Goal: Find specific page/section: Find specific page/section

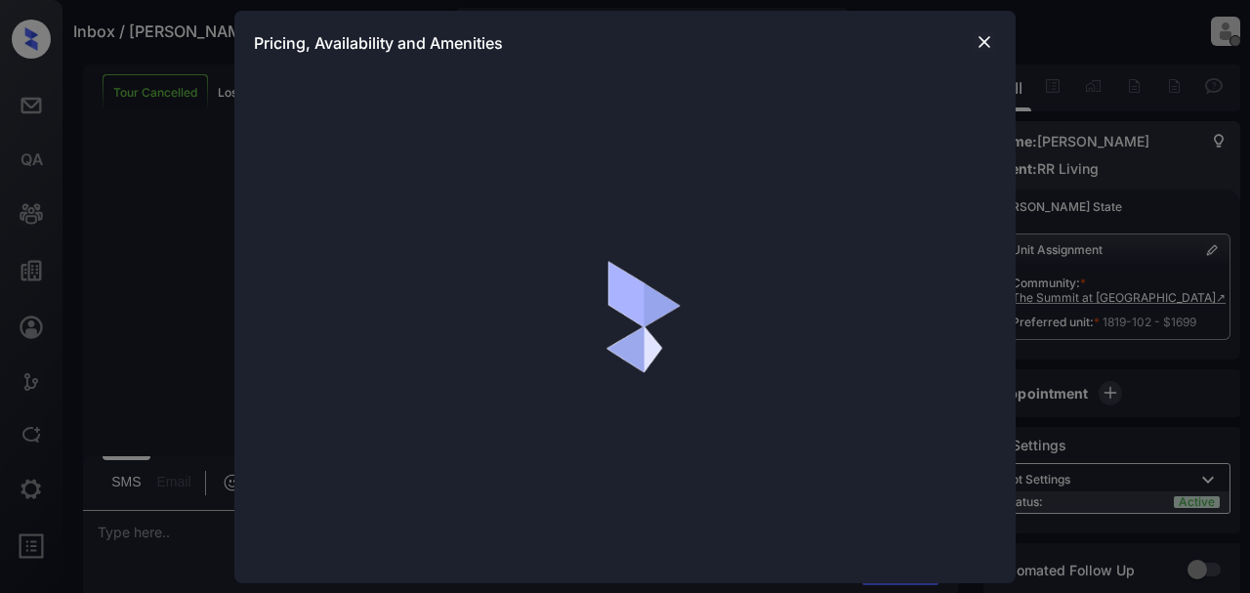
scroll to position [2668, 0]
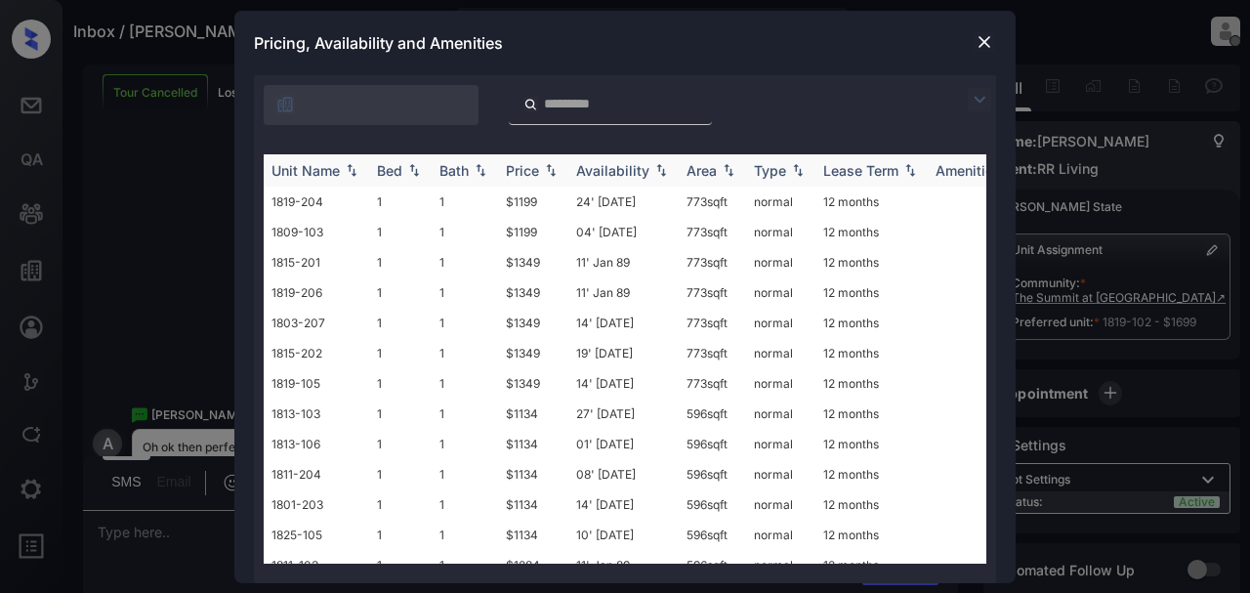
click at [394, 169] on div "Bed" at bounding box center [389, 170] width 25 height 17
click at [986, 37] on img at bounding box center [984, 42] width 20 height 20
